Goal: Information Seeking & Learning: Learn about a topic

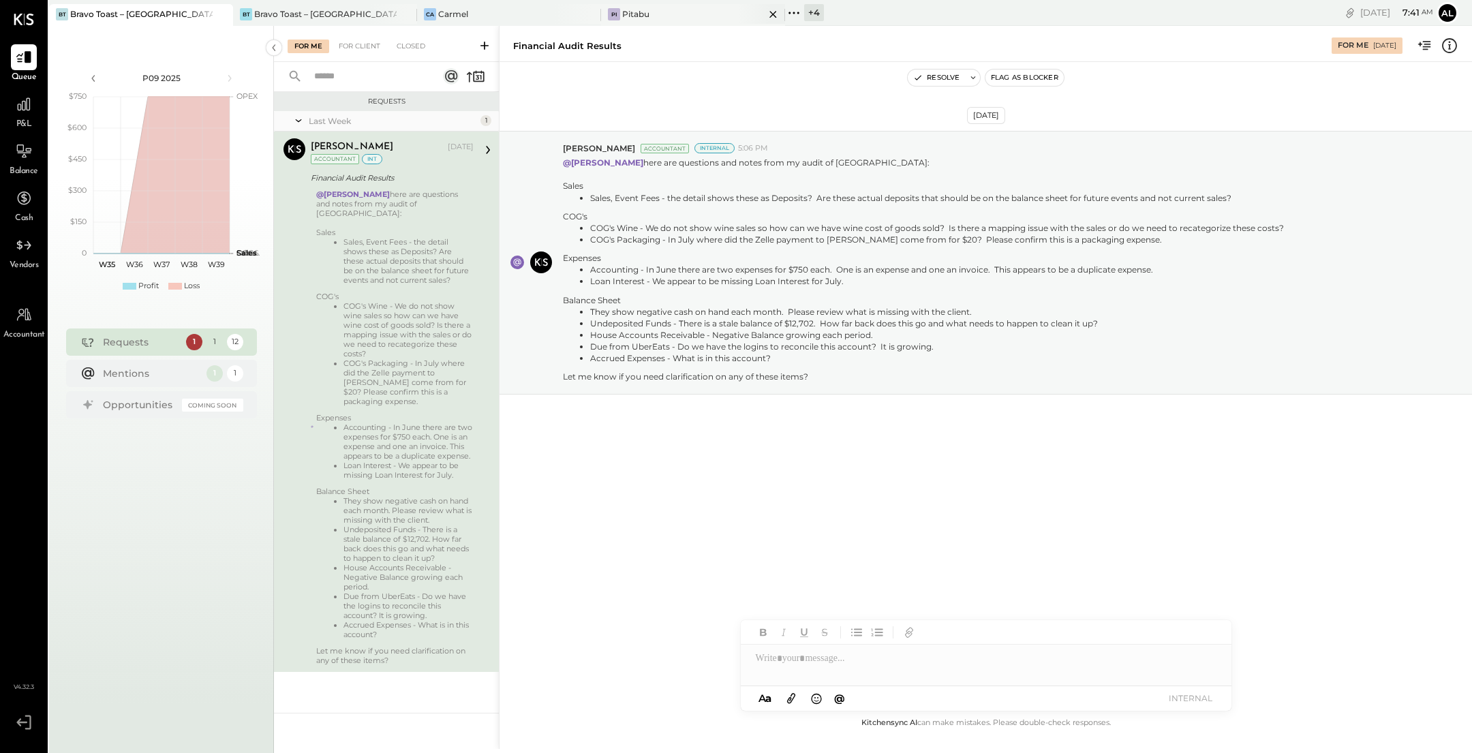
click at [663, 13] on div "Pi Pitabu" at bounding box center [683, 14] width 164 height 12
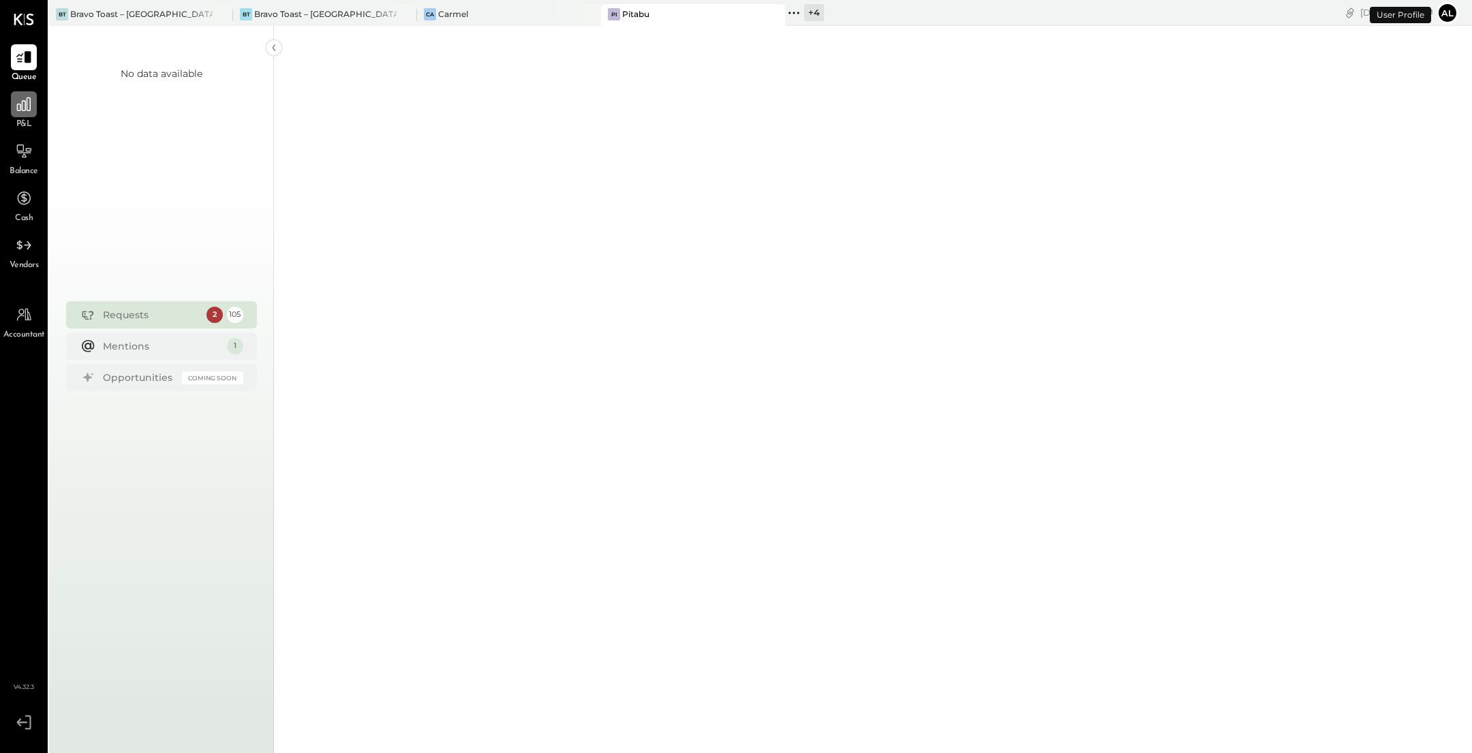
click at [29, 117] on div at bounding box center [24, 104] width 26 height 26
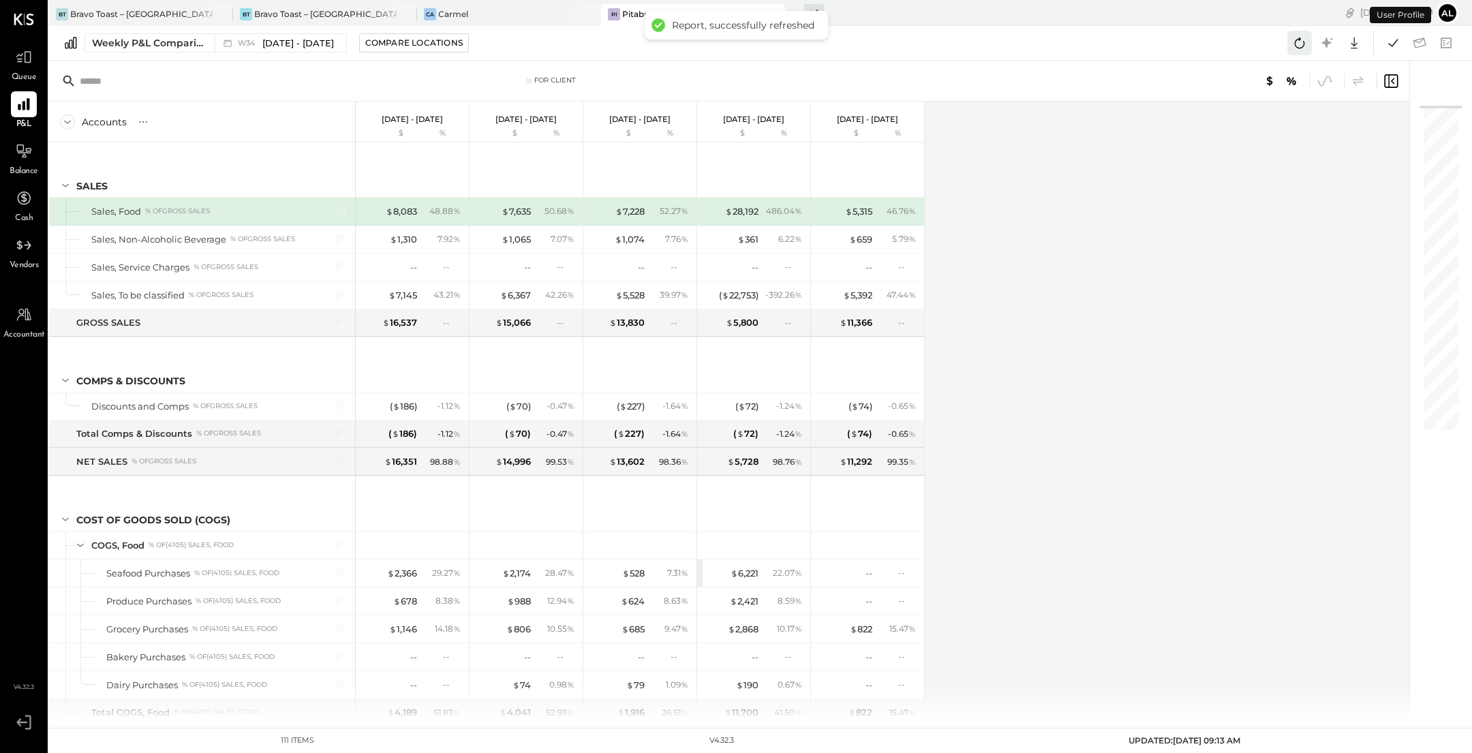
click at [1310, 41] on button at bounding box center [1299, 43] width 25 height 25
click at [538, 13] on div "Ca Carmel" at bounding box center [499, 14] width 164 height 12
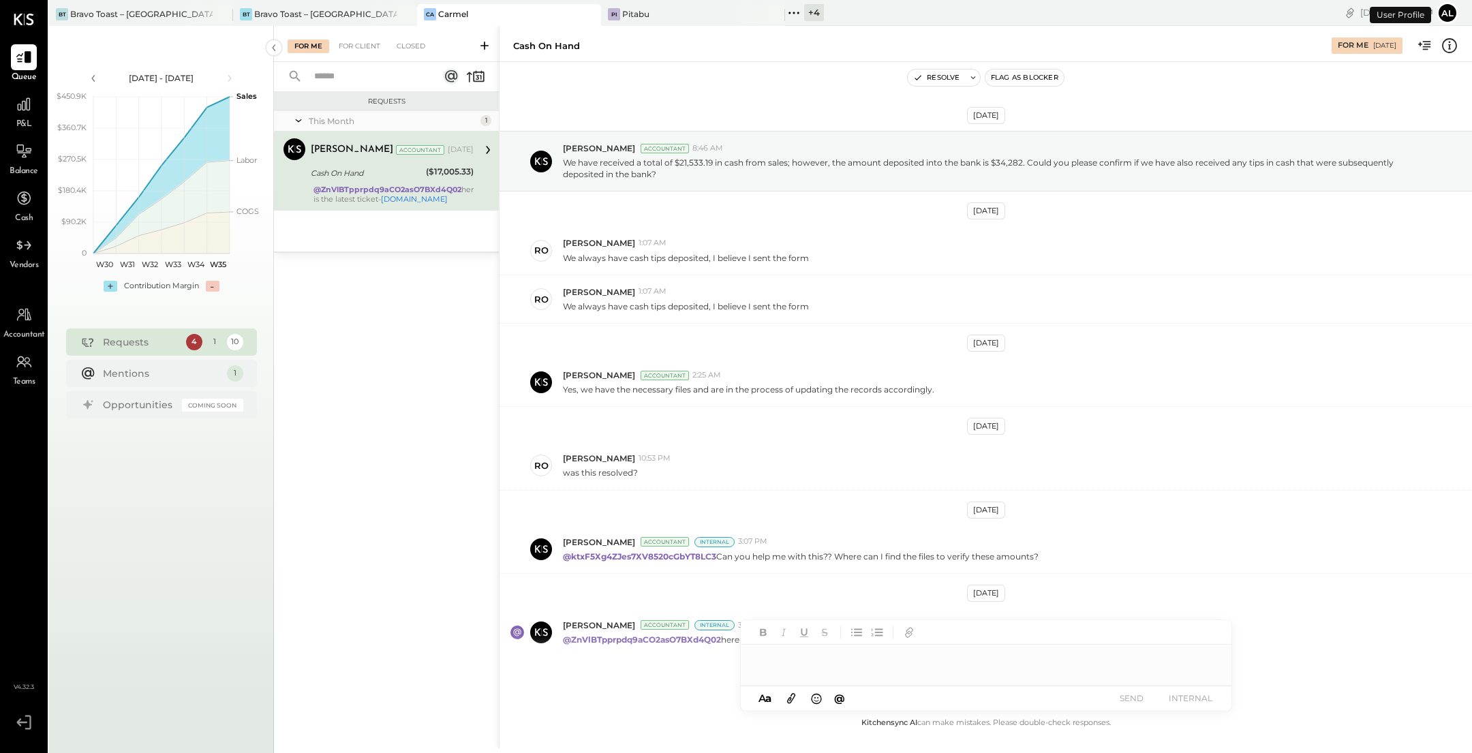
scroll to position [40, 0]
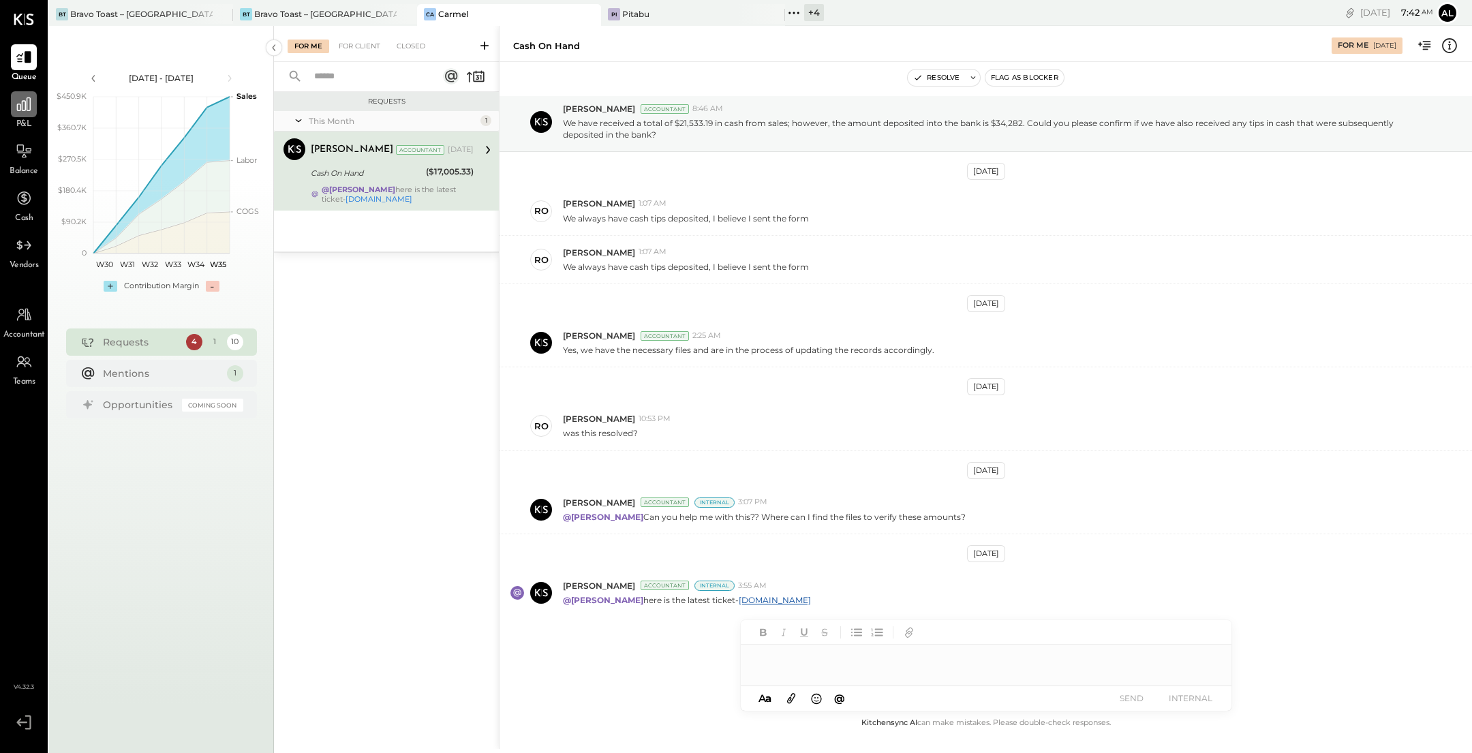
click at [25, 112] on icon at bounding box center [24, 104] width 18 height 18
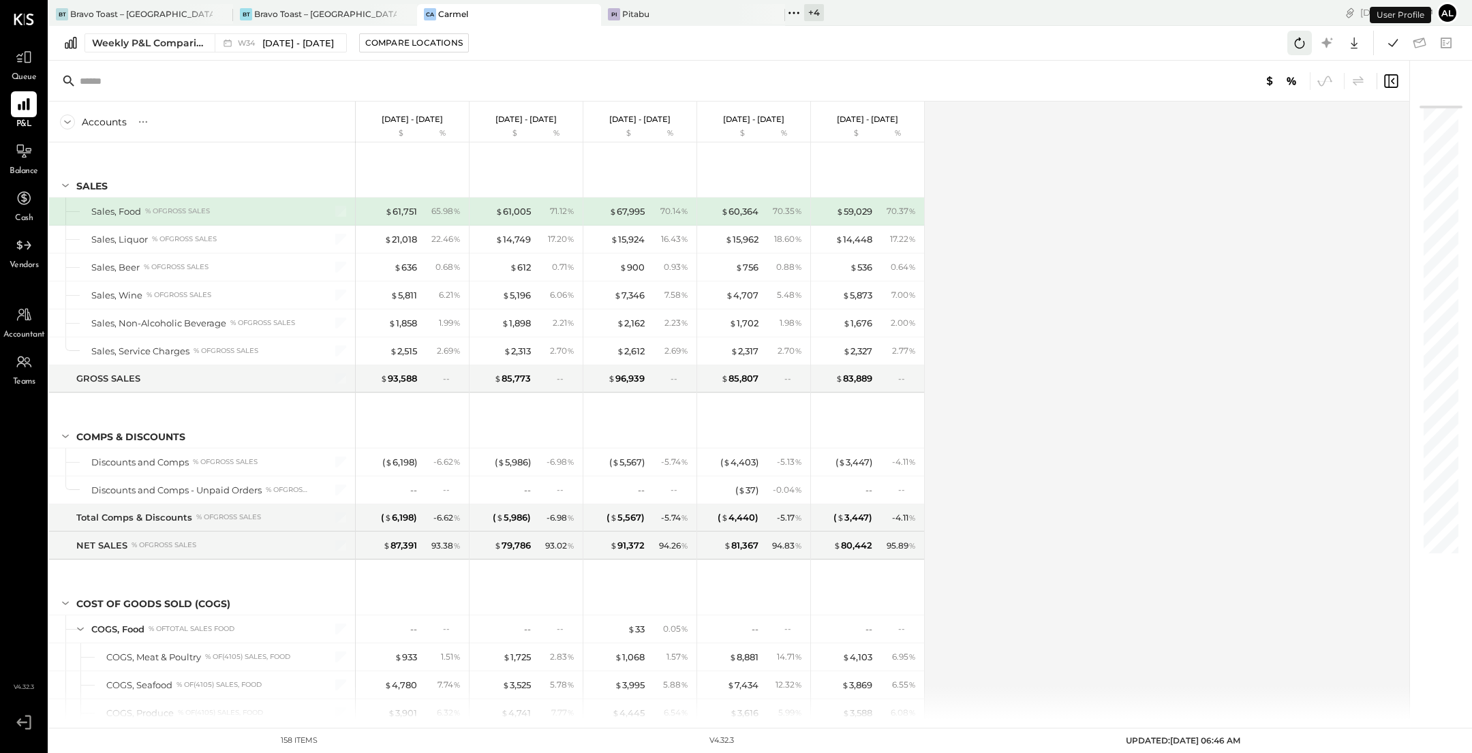
click at [1298, 48] on icon at bounding box center [1300, 42] width 10 height 11
click at [354, 6] on div "[PERSON_NAME] Toast – [GEOGRAPHIC_DATA]" at bounding box center [325, 15] width 184 height 22
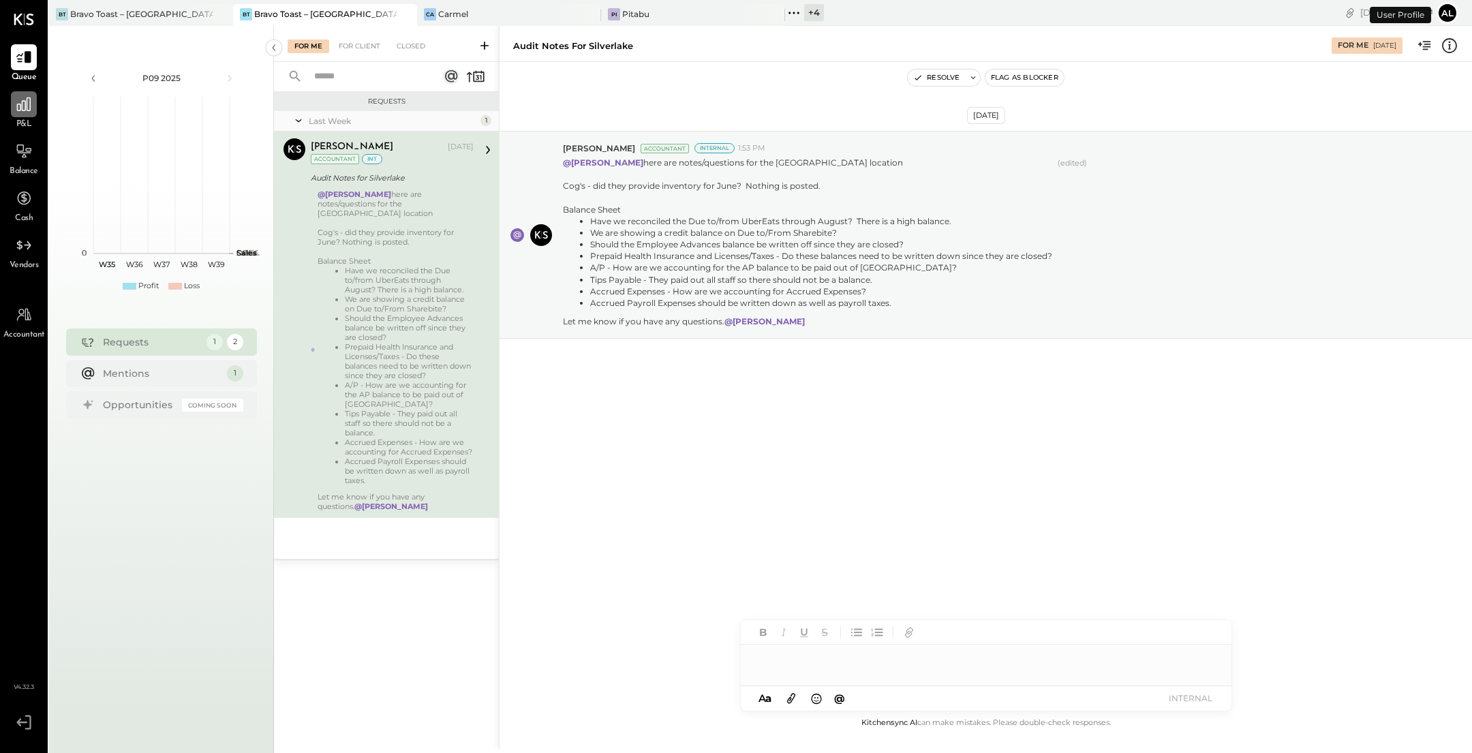
click at [23, 108] on icon at bounding box center [24, 104] width 18 height 18
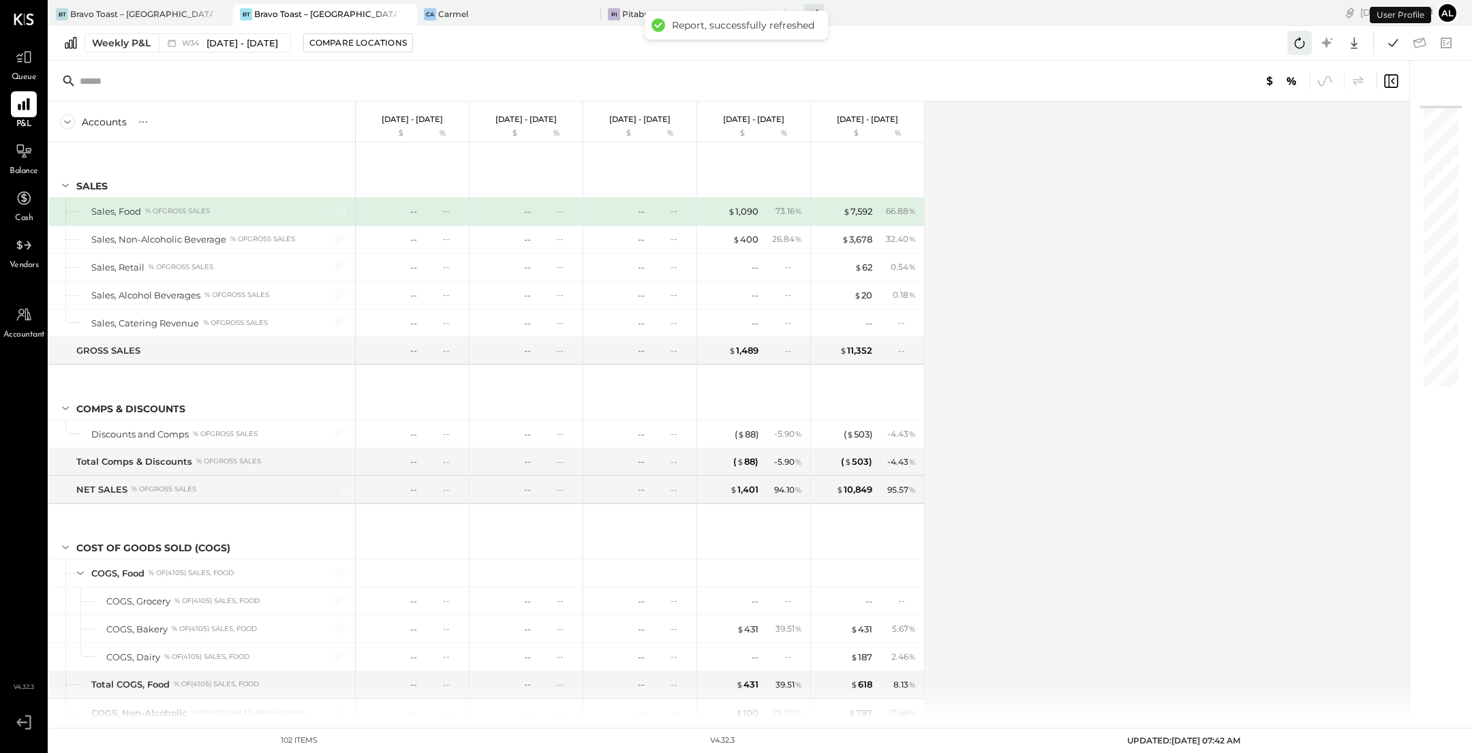
click at [1297, 42] on icon at bounding box center [1300, 43] width 18 height 18
click at [1300, 49] on icon at bounding box center [1300, 43] width 18 height 18
